Goal: Transaction & Acquisition: Purchase product/service

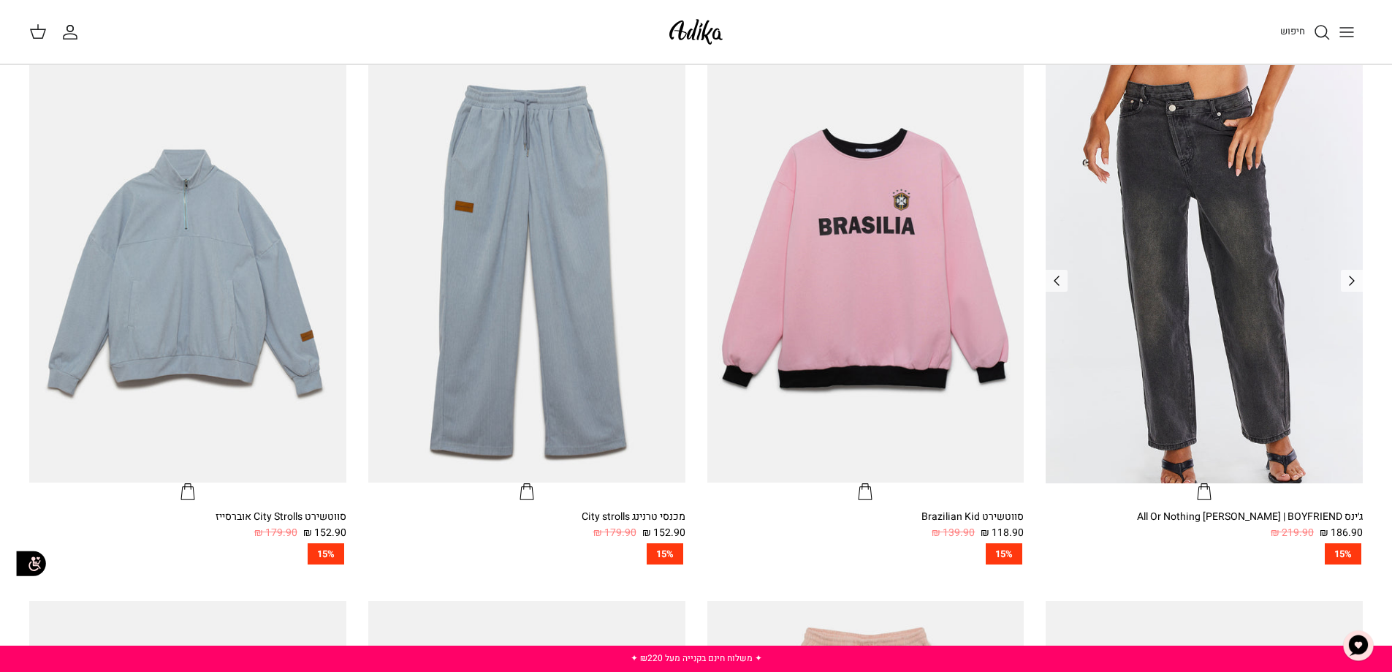
scroll to position [585, 0]
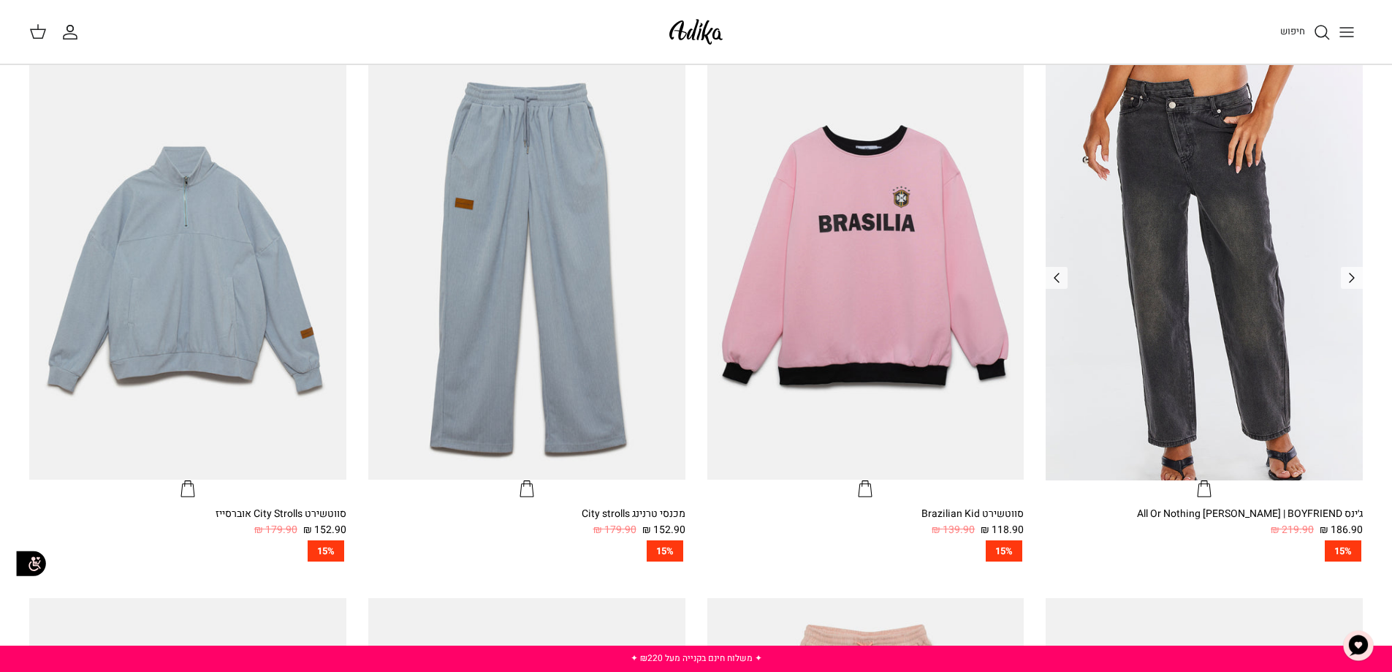
click at [1317, 428] on img "ג׳ינס All Or Nothing קריס-קרוס | BOYFRIEND" at bounding box center [1204, 268] width 317 height 422
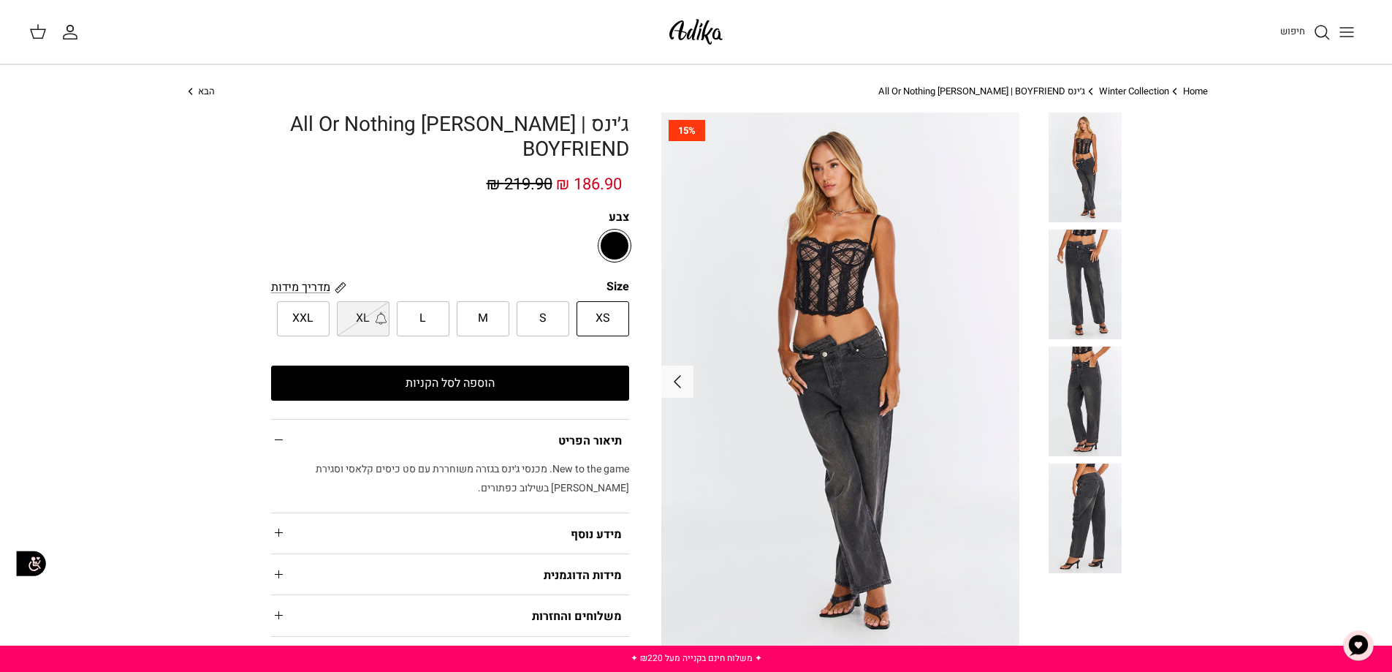
click at [525, 384] on button "הוספה לסל הקניות" at bounding box center [450, 382] width 358 height 35
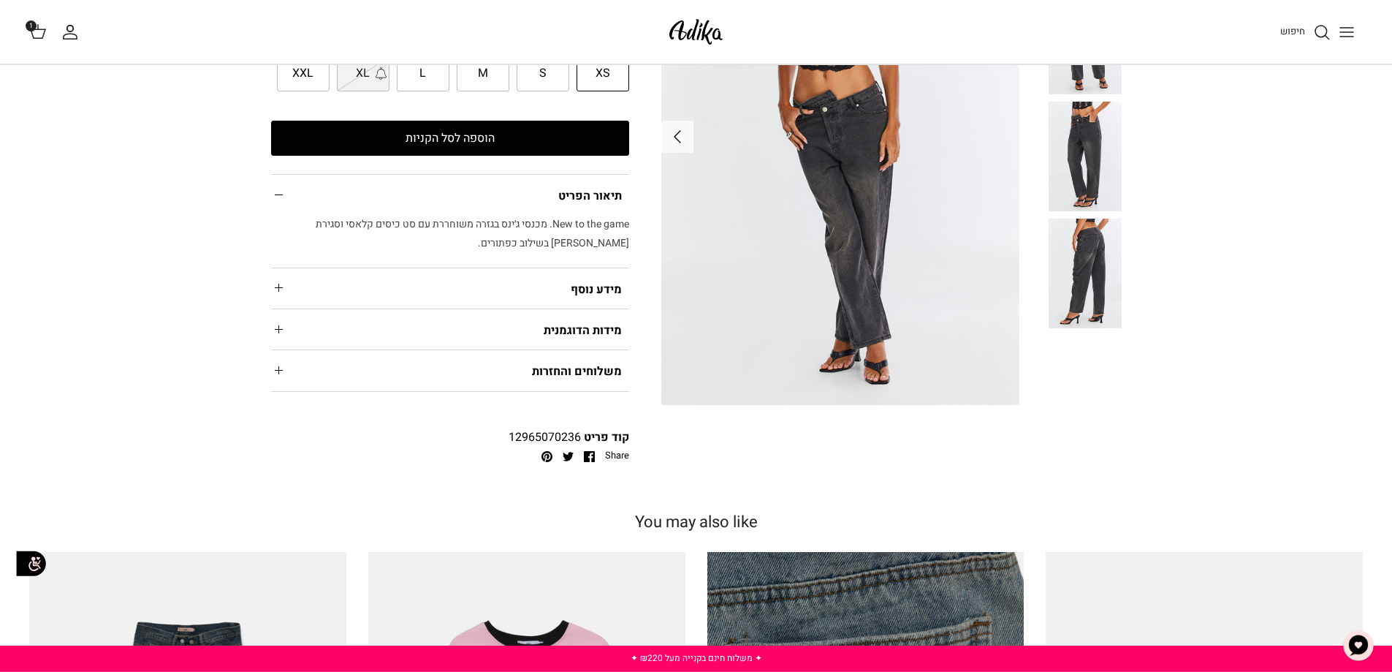
scroll to position [292, 0]
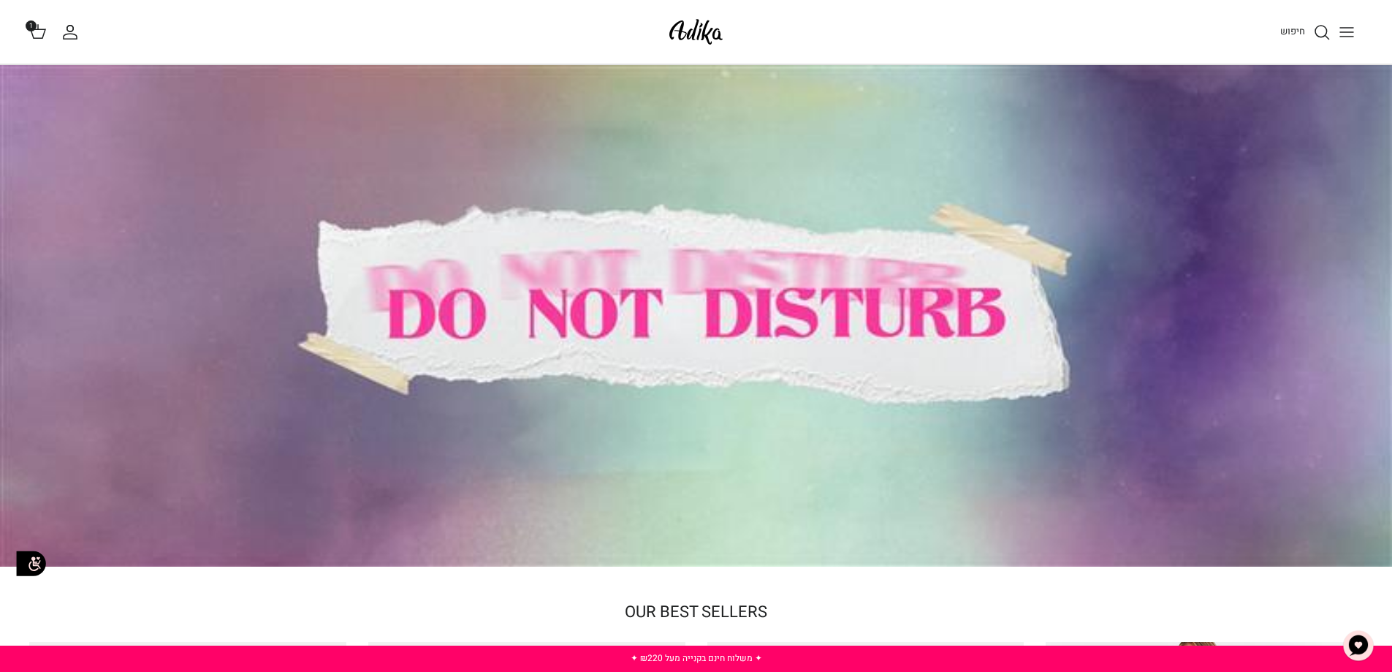
click at [42, 31] on icon at bounding box center [38, 32] width 18 height 18
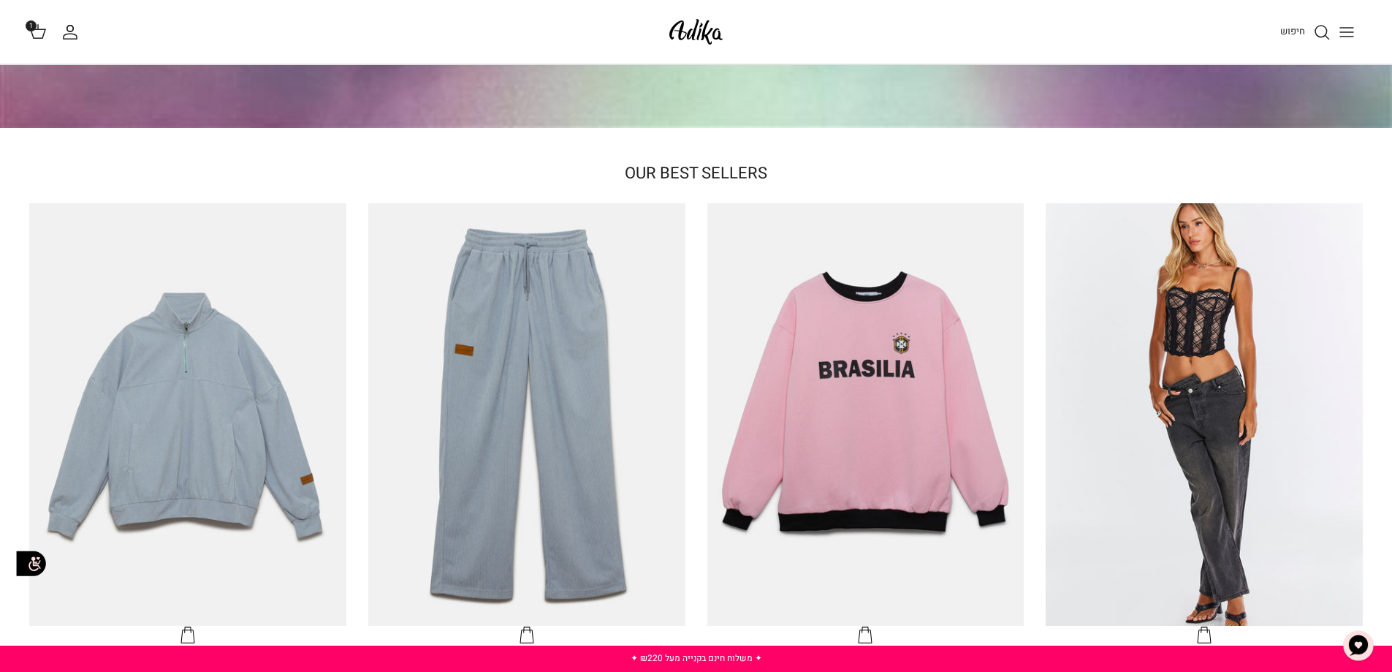
scroll to position [73, 0]
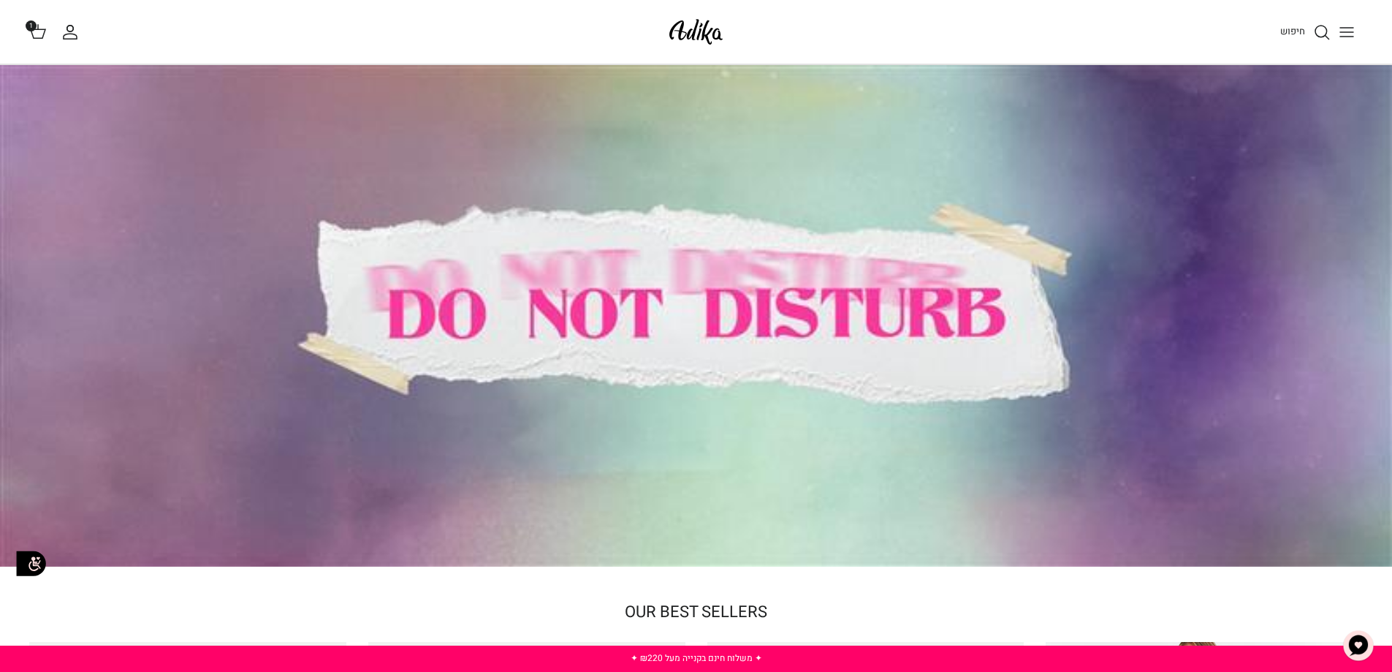
click at [1358, 647] on img "צ'אט" at bounding box center [1358, 645] width 44 height 44
